Goal: Task Accomplishment & Management: Complete application form

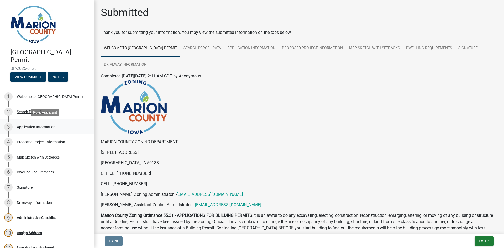
click at [31, 126] on div "Application Information" at bounding box center [36, 127] width 39 height 4
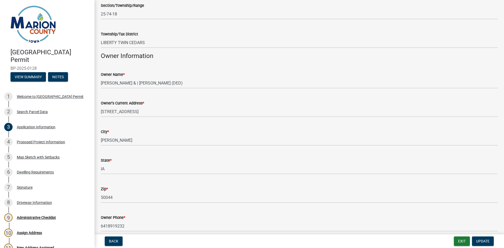
scroll to position [210, 0]
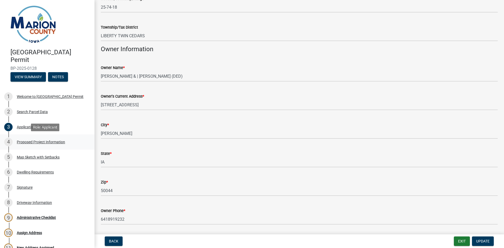
click at [30, 140] on div "Proposed Project Information" at bounding box center [41, 142] width 48 height 4
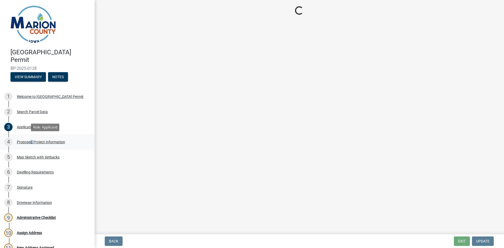
select select "ad82ad94-9bd8-43b2-a066-f5ac38fcadf5"
select select "f37e860c-a887-41e0-a466-b738e3b0a2db"
select select "065d24aa-3ada-417f-a972-92ea53cc0ddb"
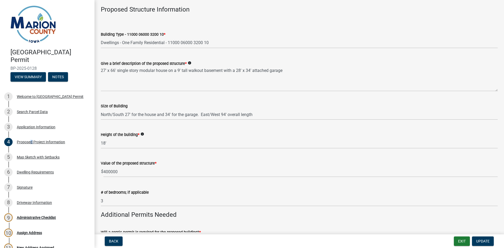
scroll to position [12, 0]
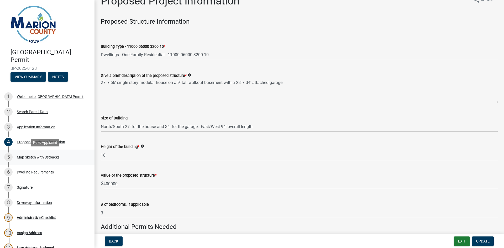
click at [49, 159] on div "Map Sketch with Setbacks" at bounding box center [38, 157] width 43 height 4
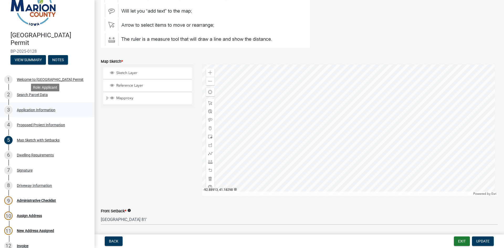
scroll to position [26, 0]
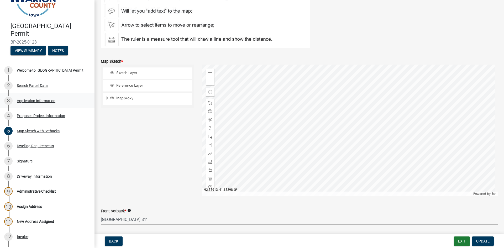
click at [43, 100] on div "Application Information" at bounding box center [36, 101] width 39 height 4
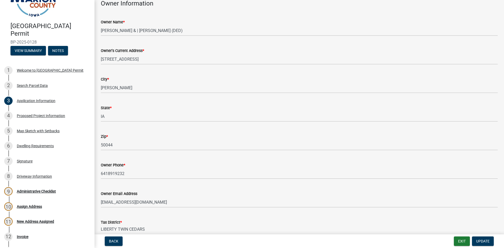
scroll to position [222, 0]
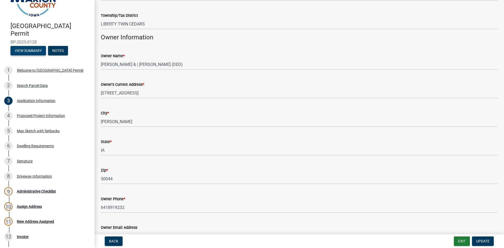
click at [34, 51] on button "View Summary" at bounding box center [27, 50] width 35 height 9
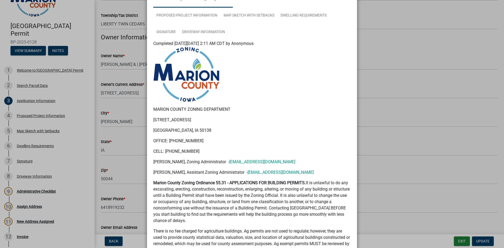
scroll to position [0, 0]
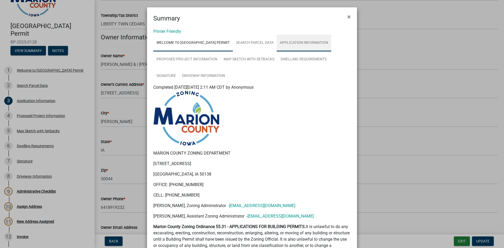
click at [299, 41] on link "Application Information" at bounding box center [303, 43] width 55 height 17
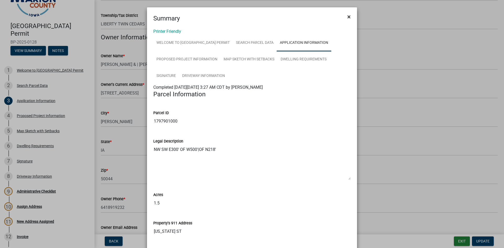
click at [347, 17] on span "×" at bounding box center [348, 16] width 3 height 7
